Goal: Information Seeking & Learning: Learn about a topic

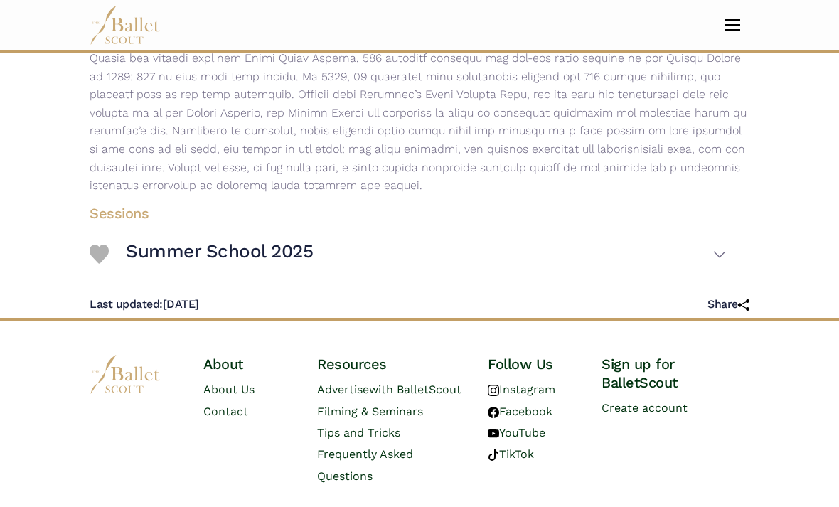
scroll to position [344, 0]
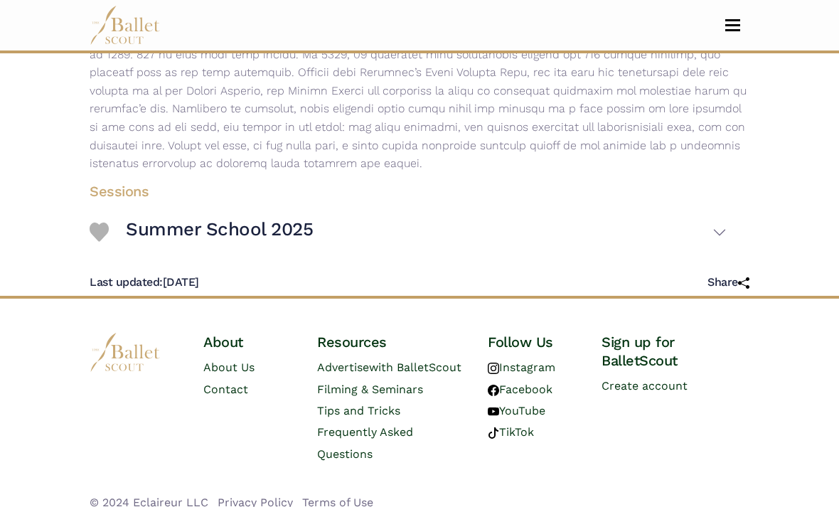
click at [721, 235] on button "Summer School 2025" at bounding box center [426, 232] width 601 height 41
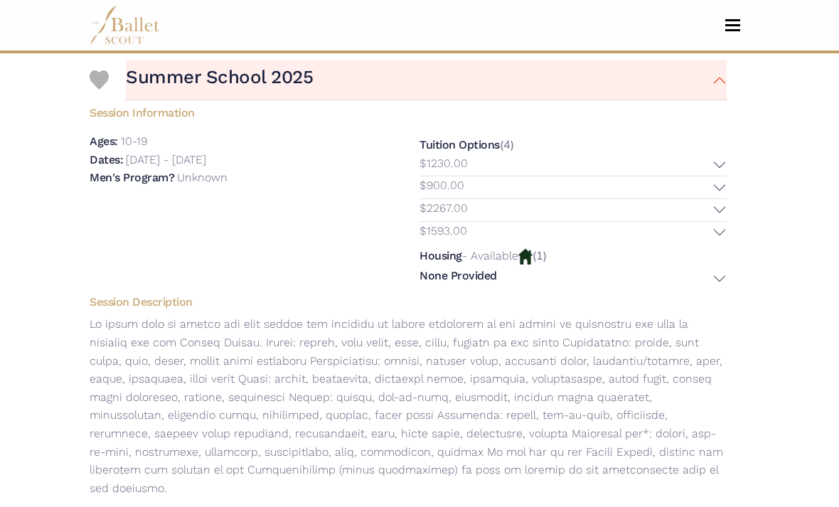
scroll to position [496, 0]
click at [711, 176] on button "$1230.00" at bounding box center [573, 165] width 307 height 22
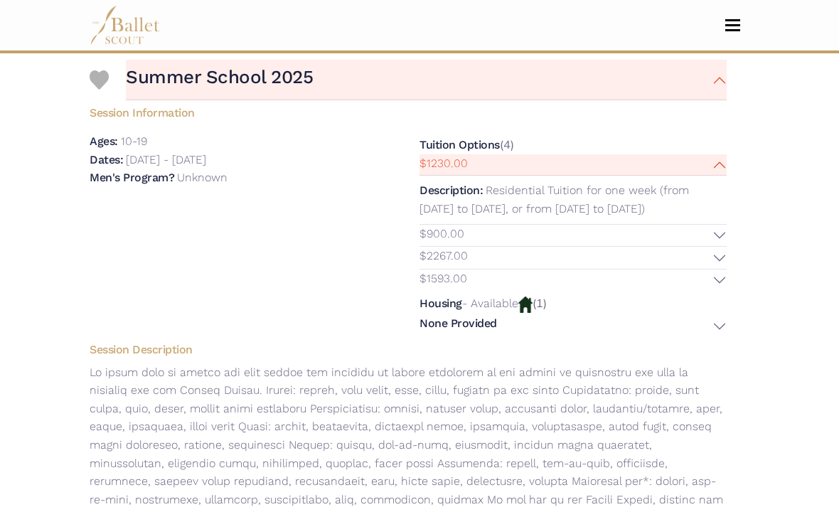
click at [716, 172] on button "$1230.00" at bounding box center [573, 165] width 307 height 22
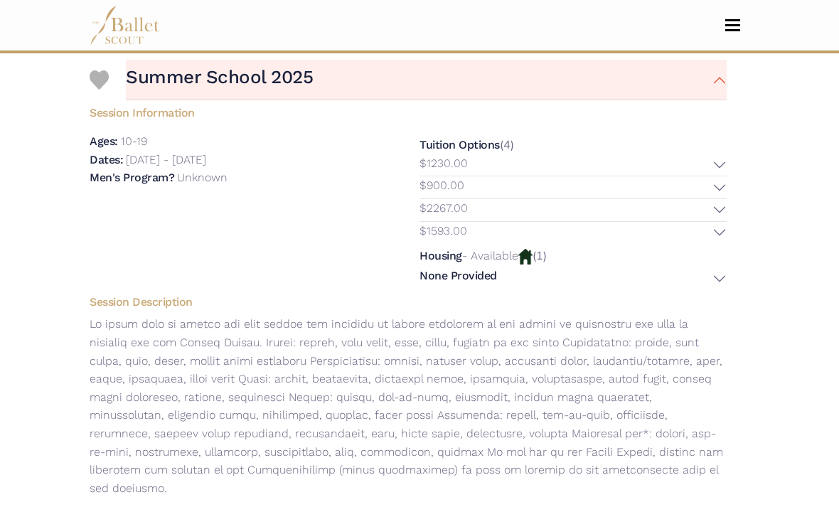
click at [709, 189] on button "$900.00" at bounding box center [573, 187] width 307 height 22
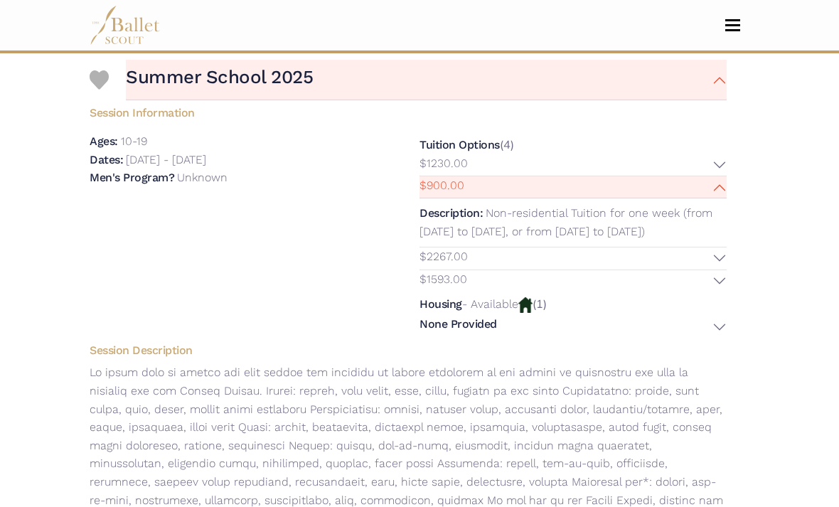
click at [708, 193] on button "$900.00" at bounding box center [573, 187] width 307 height 22
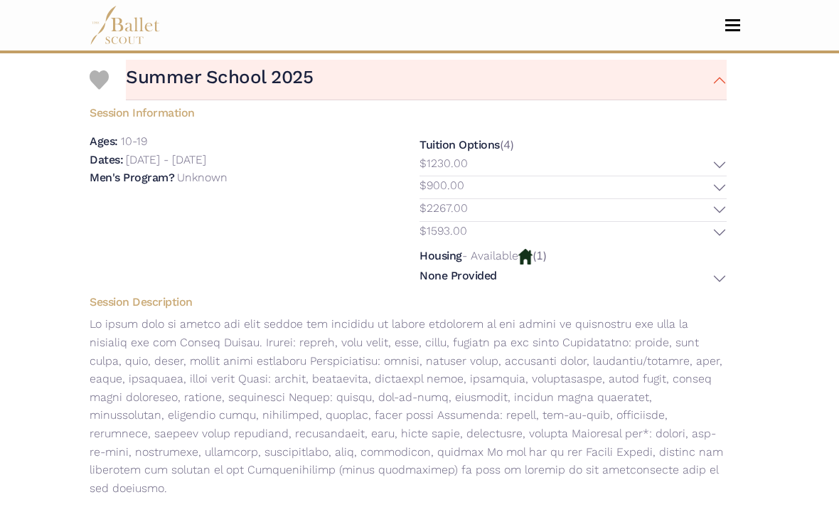
click at [704, 221] on button "$2267.00" at bounding box center [573, 210] width 307 height 22
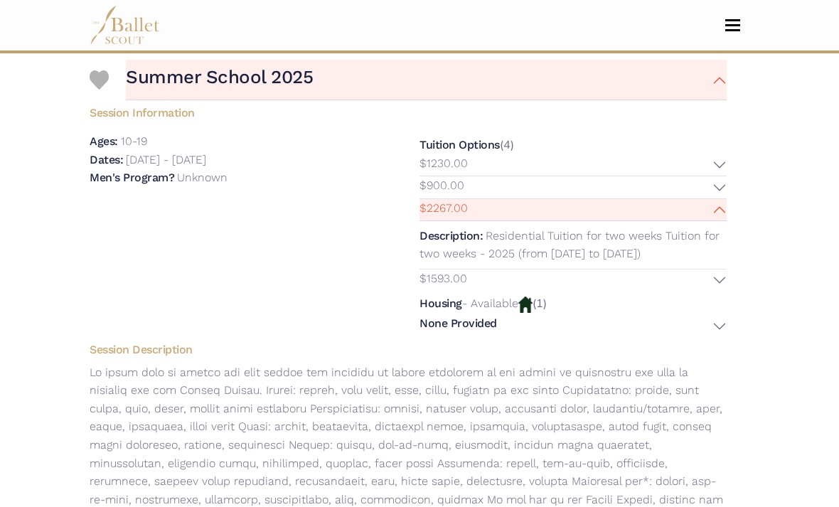
click at [706, 219] on button "$2267.00" at bounding box center [573, 210] width 307 height 22
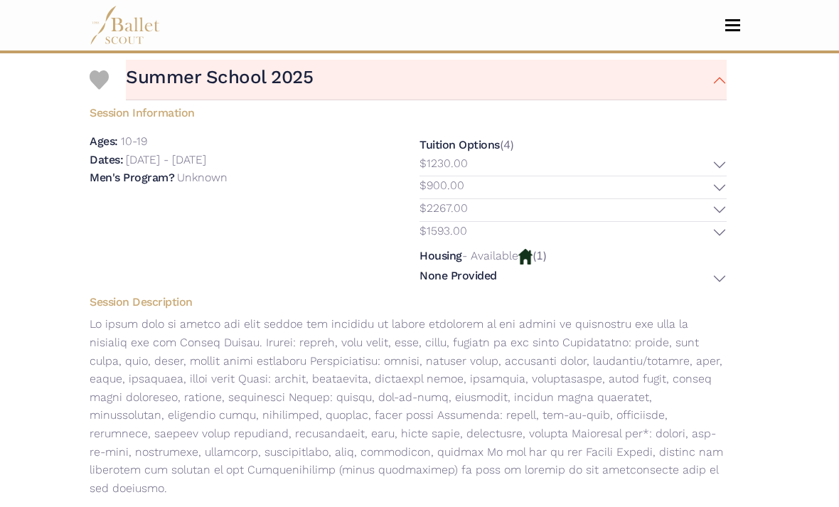
click at [706, 238] on button "$1593.00" at bounding box center [573, 233] width 307 height 22
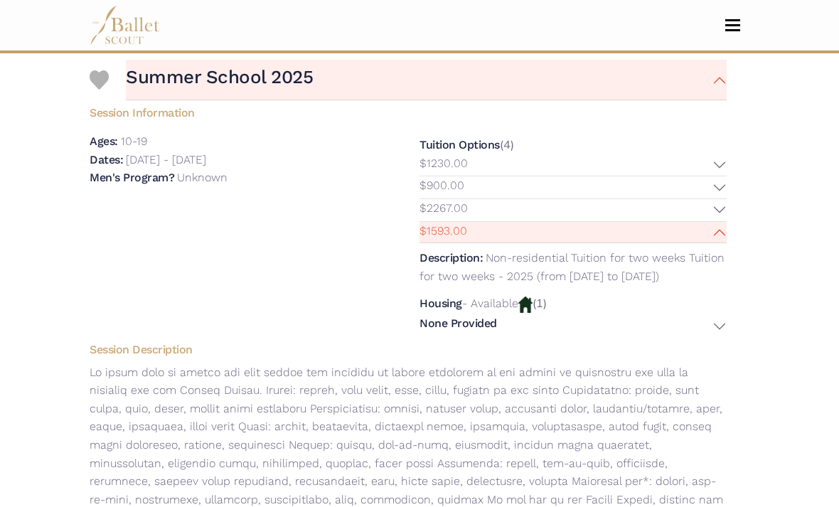
click at [706, 234] on button "$1593.00" at bounding box center [573, 233] width 307 height 22
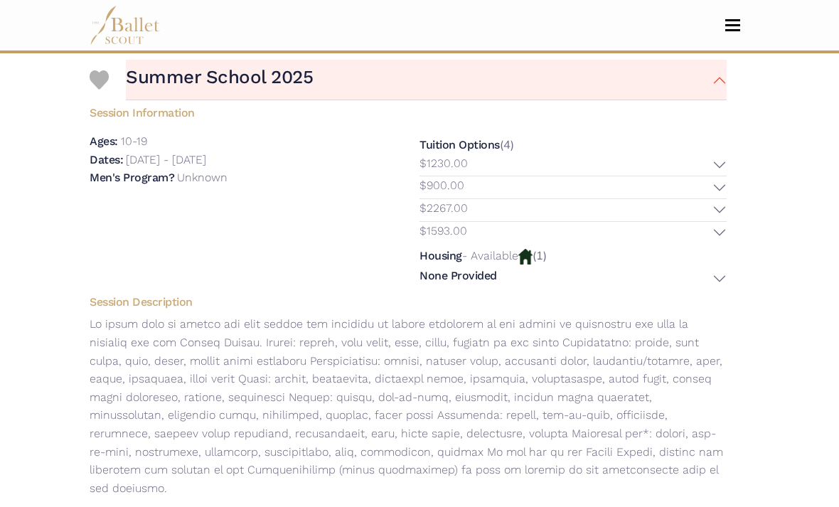
click at [709, 278] on button "None Provided" at bounding box center [573, 279] width 307 height 21
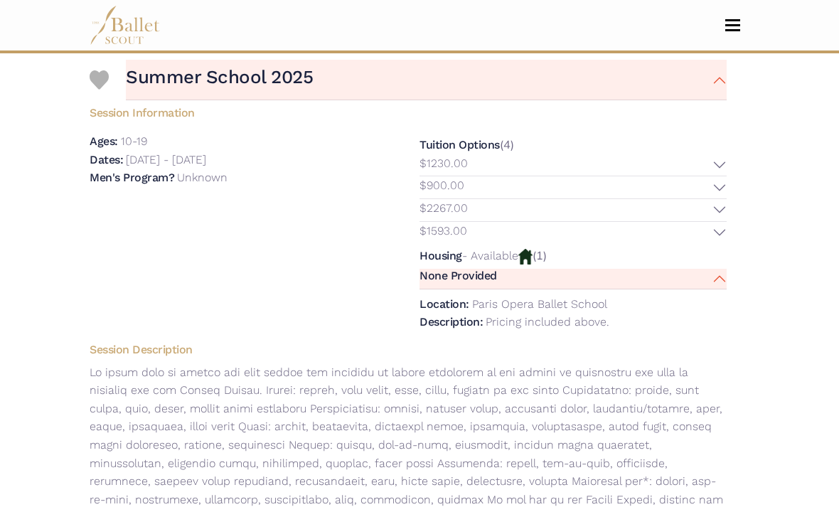
click at [710, 278] on button "None Provided" at bounding box center [573, 279] width 307 height 21
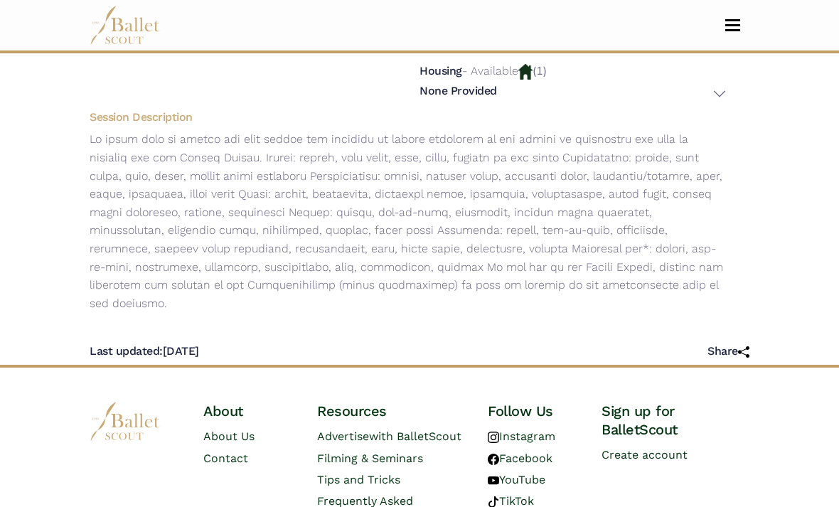
scroll to position [684, 0]
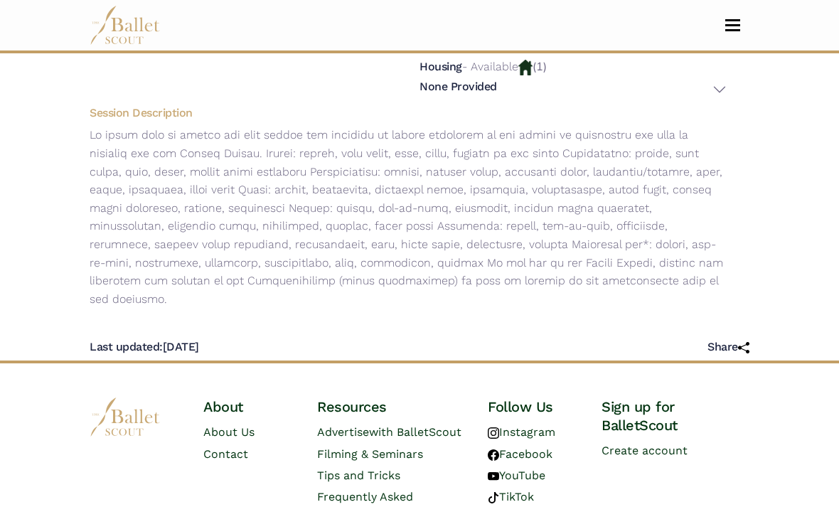
click at [706, 97] on button "None Provided" at bounding box center [573, 90] width 307 height 21
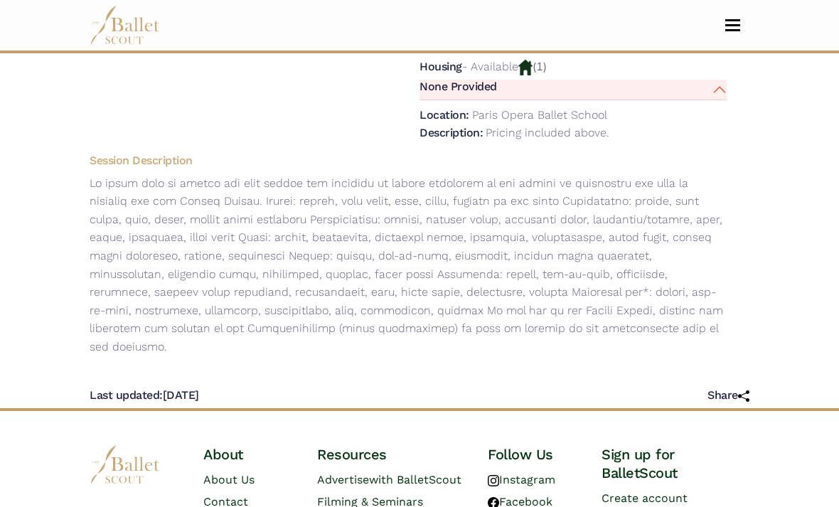
click at [719, 100] on button "None Provided" at bounding box center [573, 90] width 307 height 21
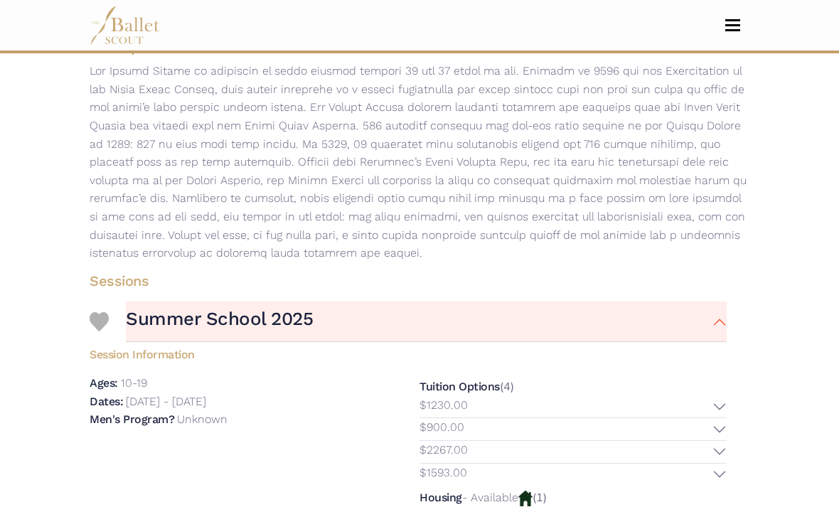
scroll to position [0, 0]
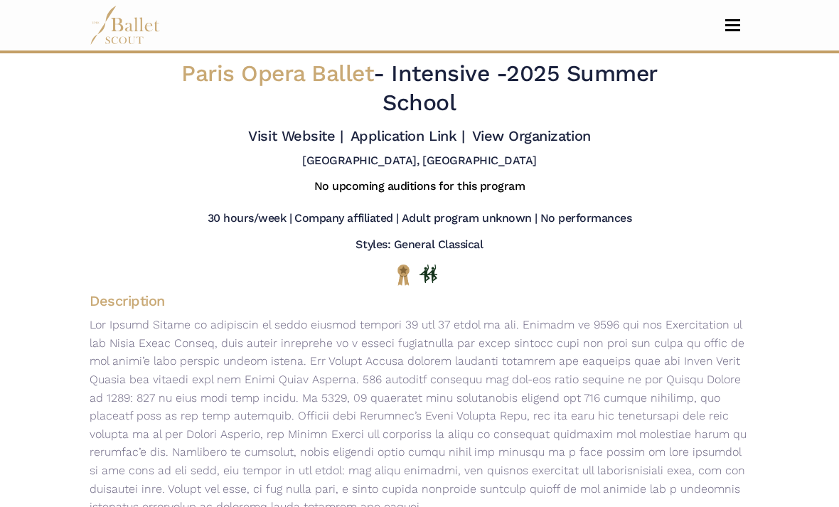
click at [730, 26] on span "Toggle navigation" at bounding box center [733, 25] width 15 height 2
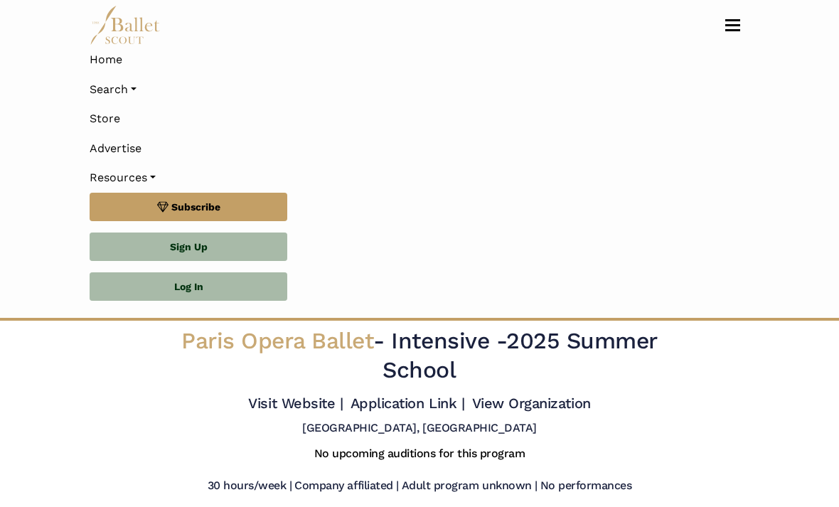
click at [102, 96] on link "Search" at bounding box center [420, 90] width 660 height 30
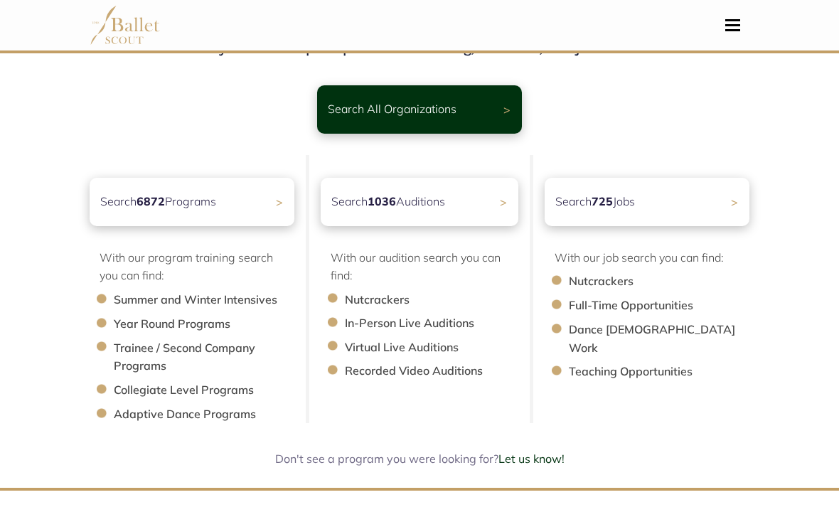
scroll to position [73, 0]
click at [738, 209] on span ">" at bounding box center [734, 202] width 7 height 14
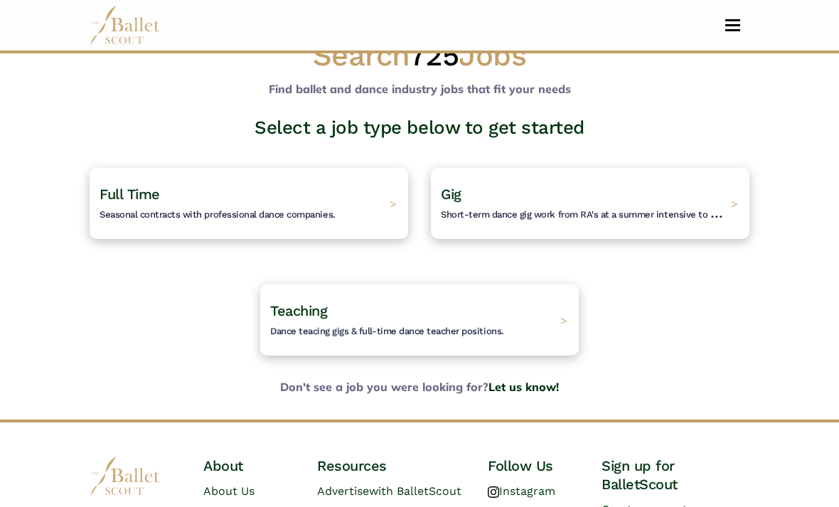
scroll to position [43, 0]
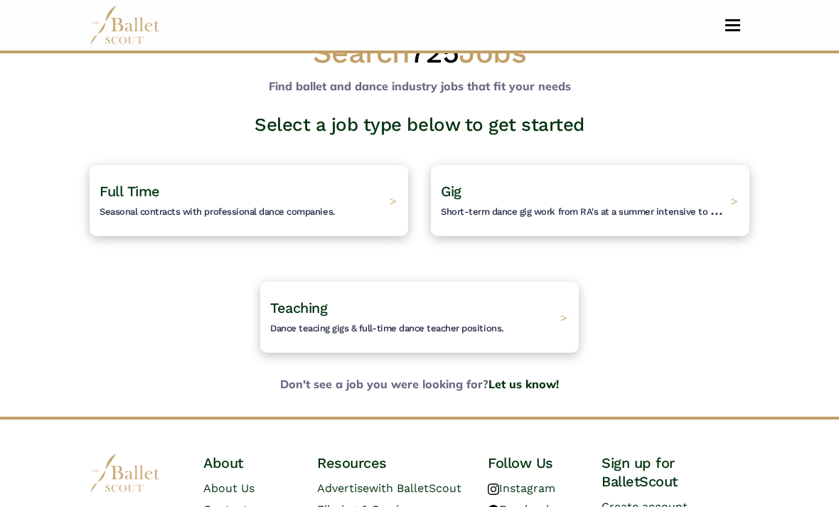
click at [266, 193] on h4 "Full Time Seasonal contracts with professional dance companies." at bounding box center [218, 200] width 236 height 37
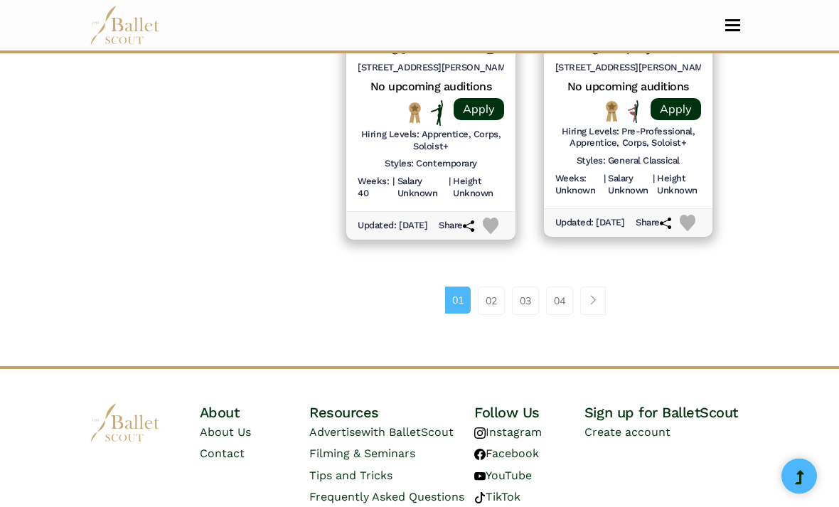
scroll to position [2107, 0]
click at [595, 295] on span "Page navigation example" at bounding box center [593, 300] width 10 height 10
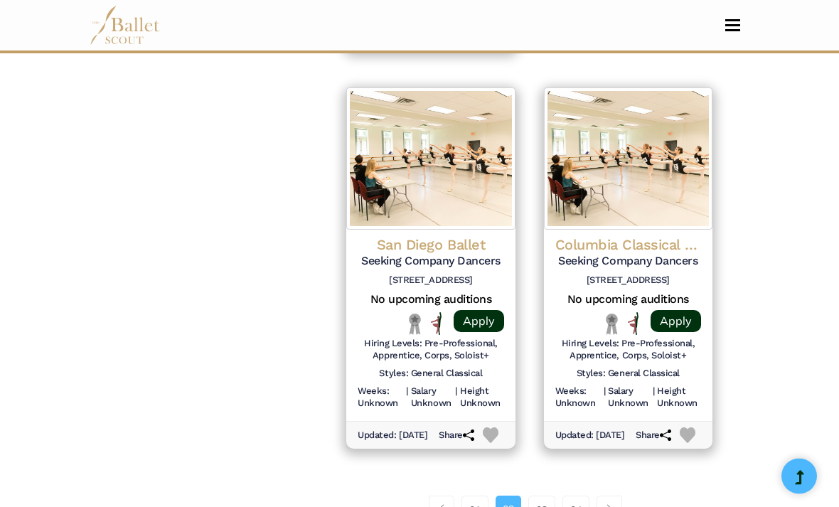
scroll to position [2115, 0]
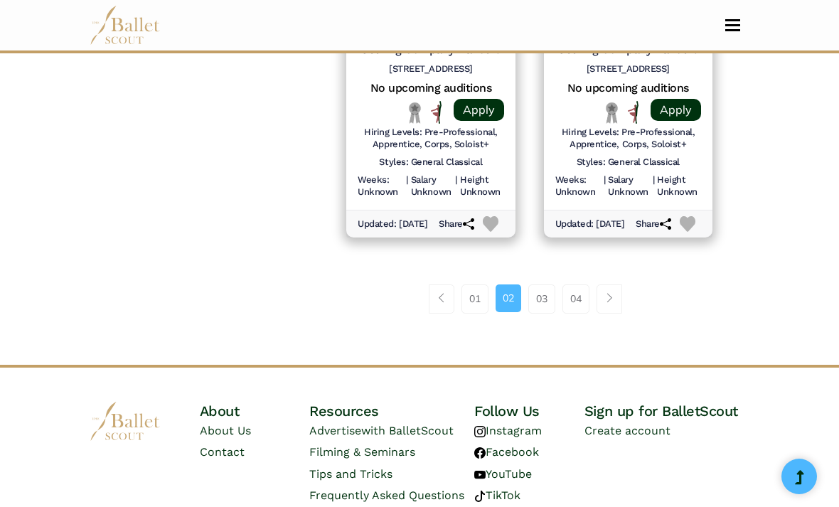
click at [612, 297] on link "Page navigation example" at bounding box center [610, 299] width 26 height 28
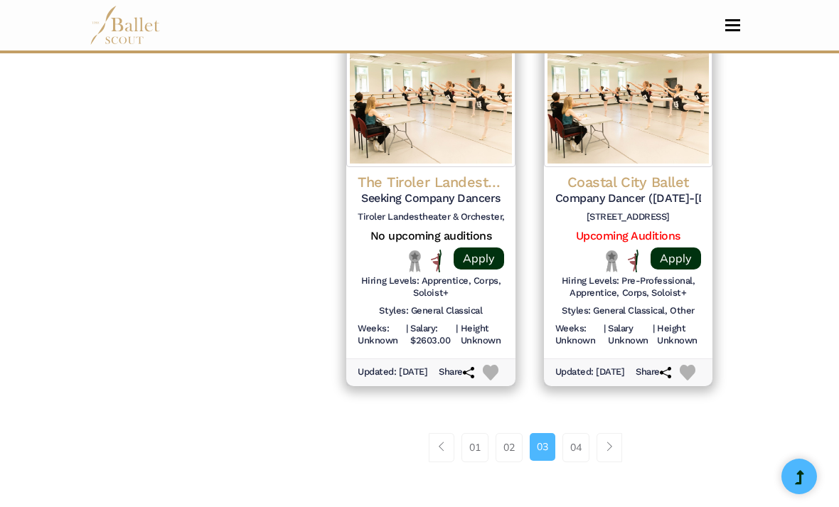
scroll to position [2138, 0]
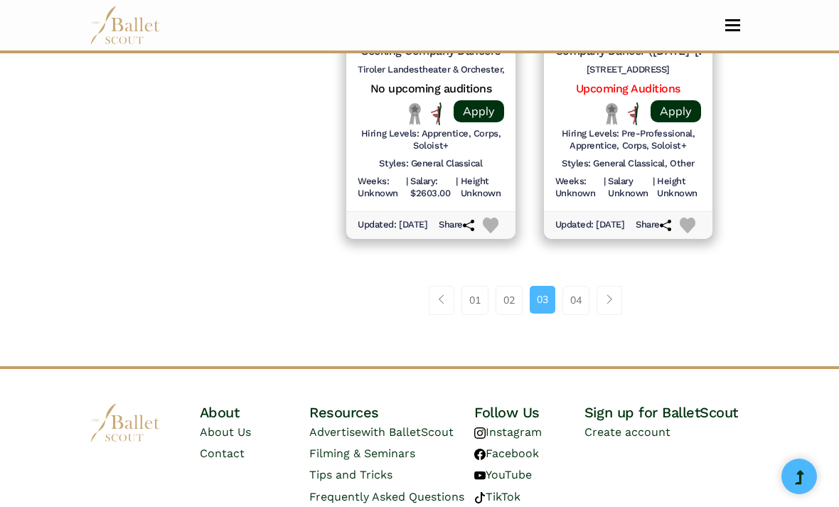
click at [609, 296] on link "Page navigation example" at bounding box center [610, 300] width 26 height 28
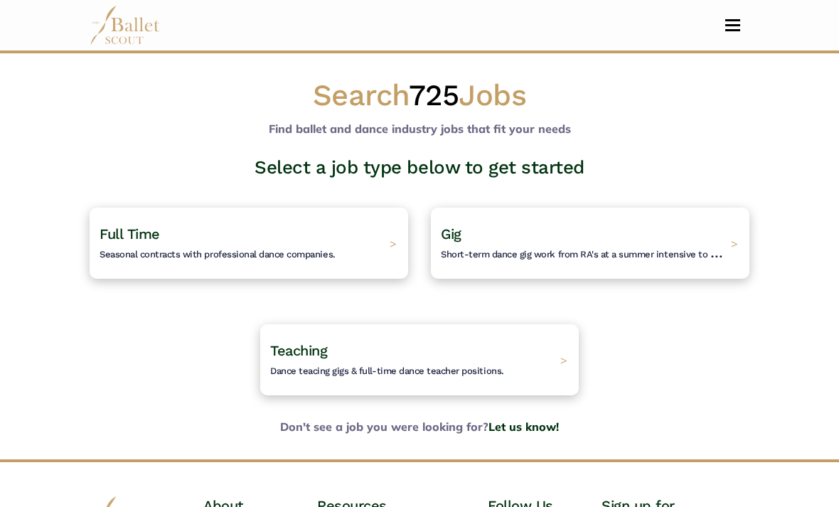
scroll to position [53, 0]
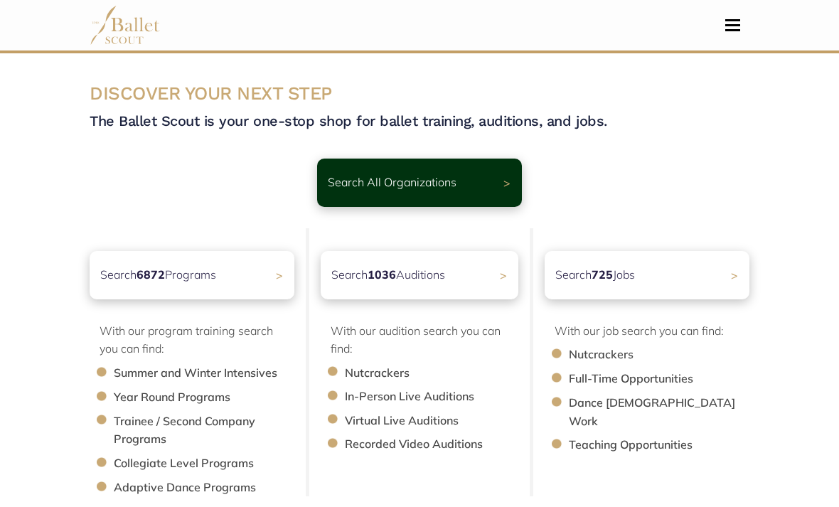
scroll to position [119, 0]
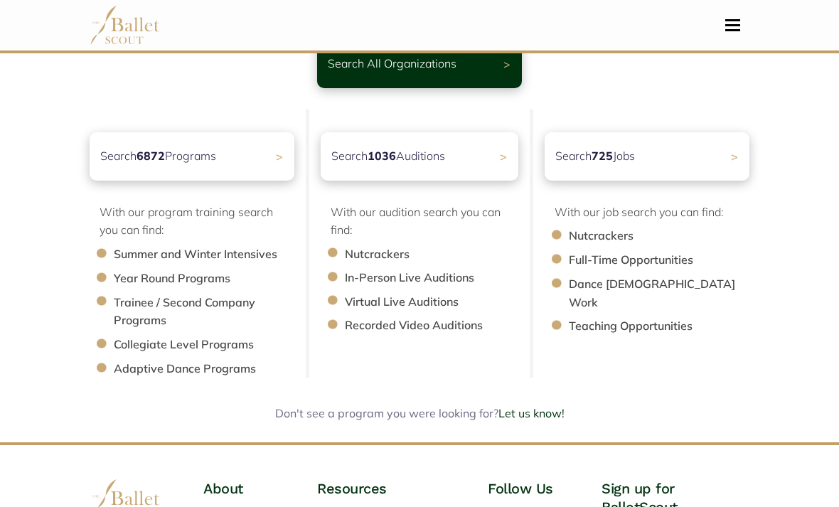
click at [112, 150] on p "Search 6872 Programs" at bounding box center [158, 156] width 116 height 18
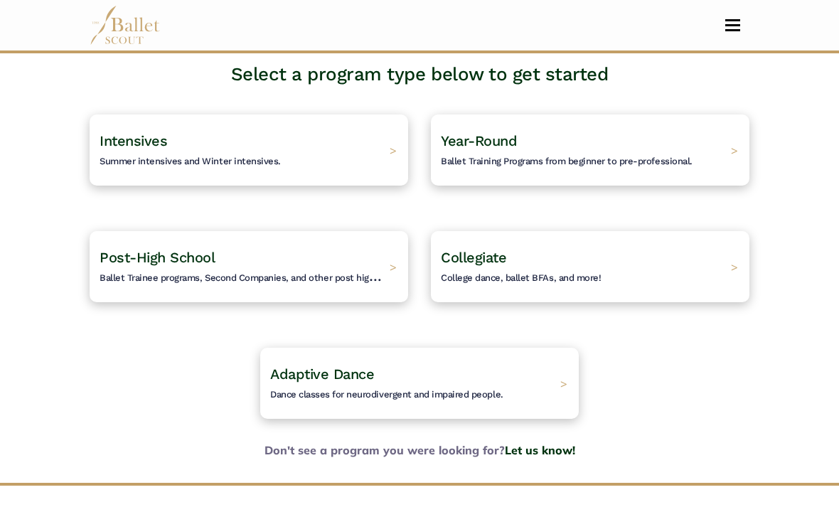
scroll to position [93, 0]
click at [392, 152] on div "Intensives Summer intensives and Winter intensives. >" at bounding box center [249, 150] width 319 height 71
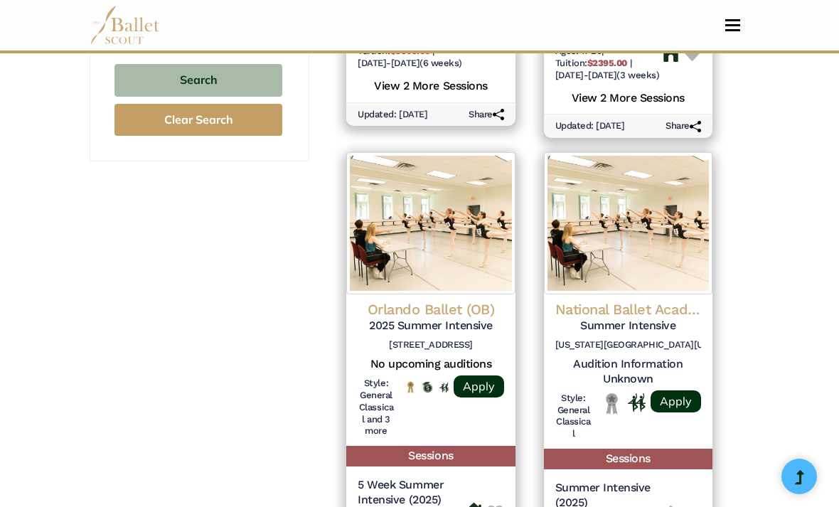
scroll to position [1145, 0]
